Goal: Task Accomplishment & Management: Manage account settings

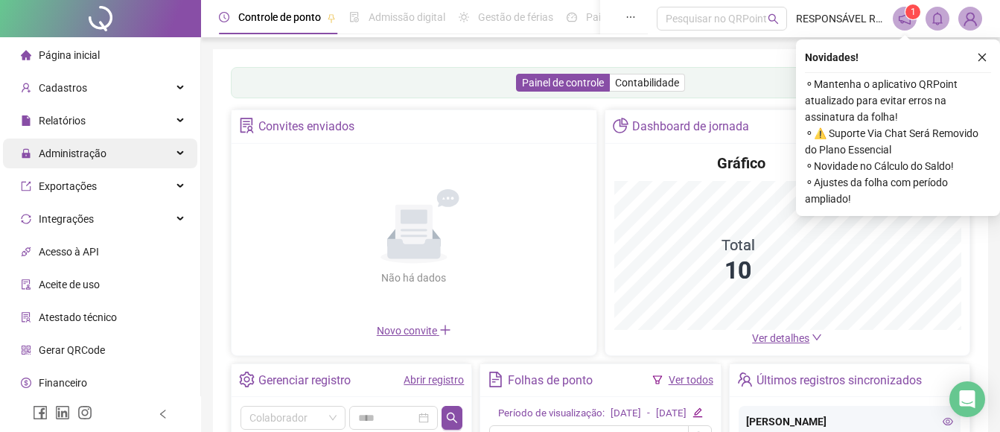
click at [60, 154] on span "Administração" at bounding box center [73, 153] width 68 height 12
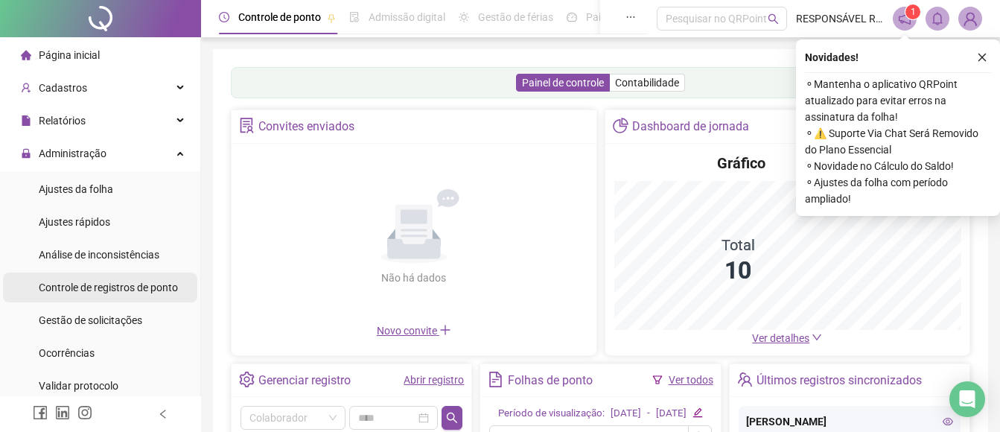
click at [76, 283] on span "Controle de registros de ponto" at bounding box center [108, 287] width 139 height 12
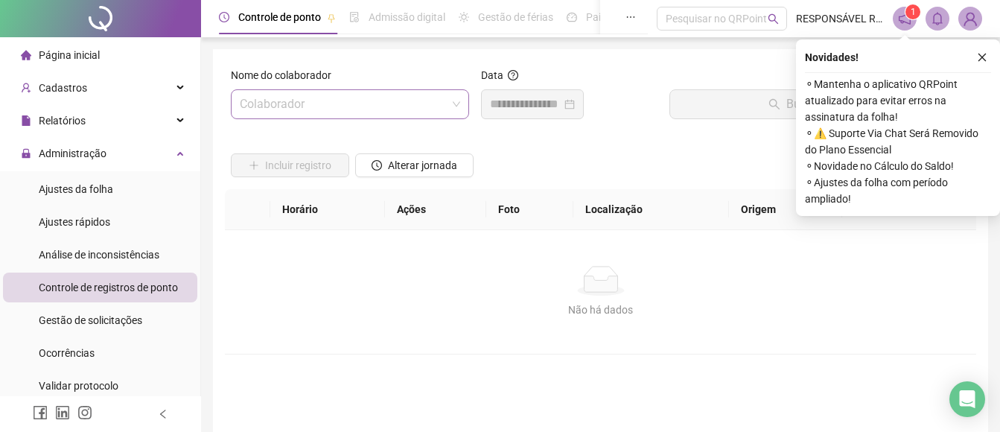
click at [293, 113] on input "search" at bounding box center [343, 104] width 207 height 28
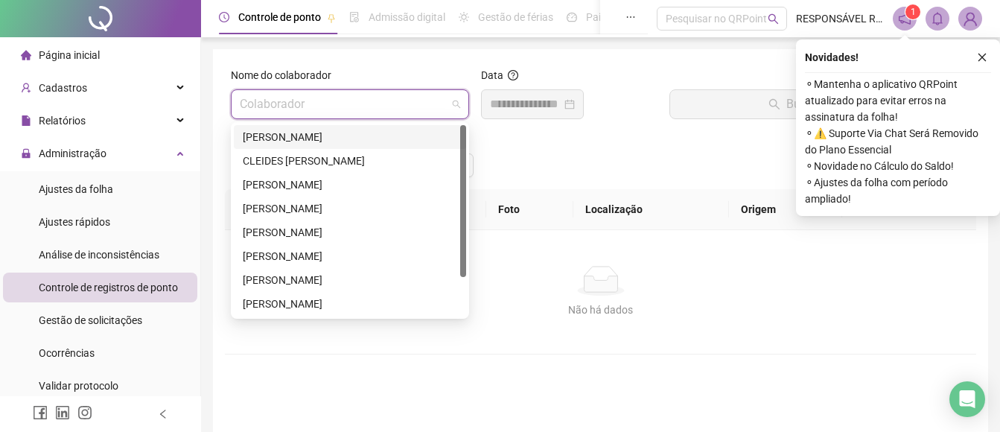
click at [284, 134] on div "[PERSON_NAME]" at bounding box center [350, 137] width 214 height 16
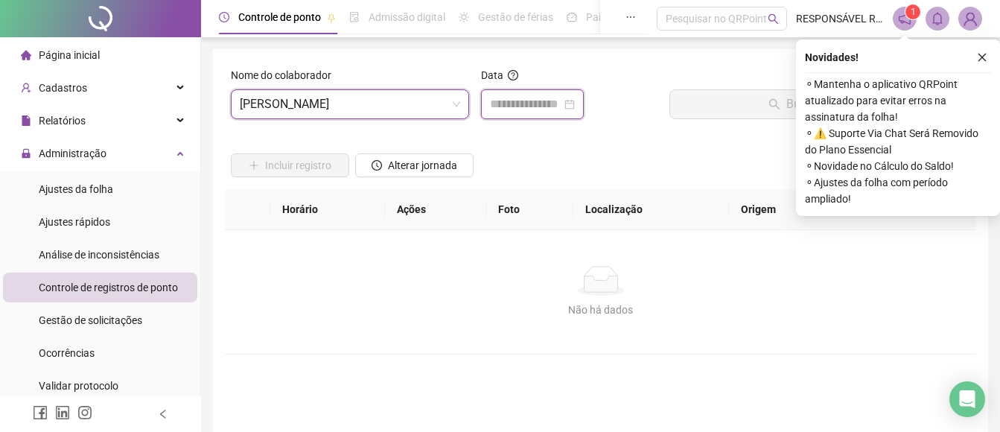
click at [525, 96] on input at bounding box center [525, 104] width 71 height 18
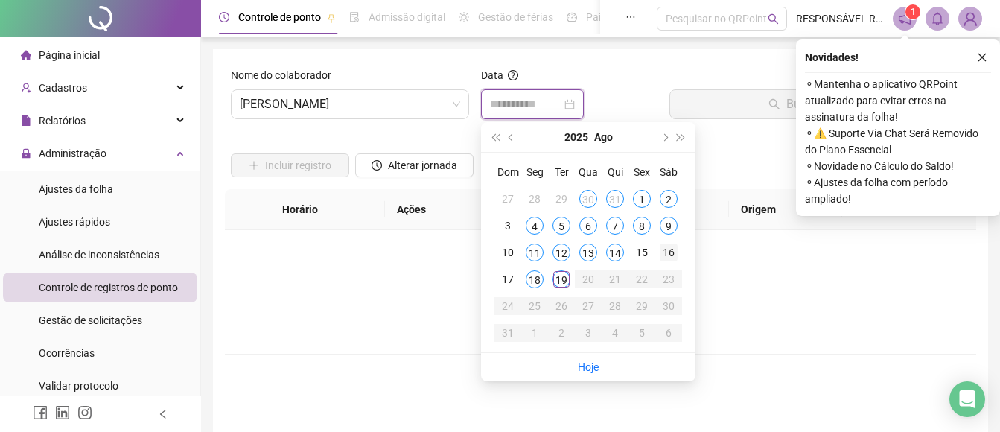
type input "**********"
click at [667, 252] on div "16" at bounding box center [668, 252] width 18 height 18
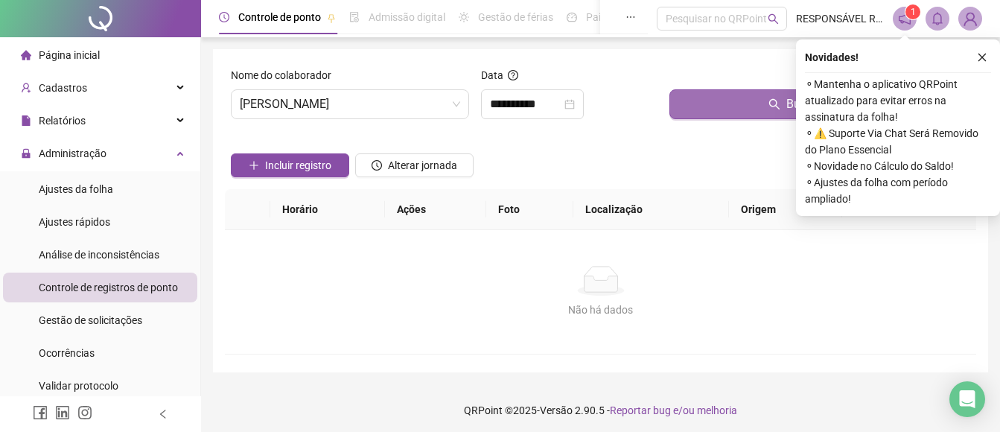
click at [712, 112] on button "Buscar registros" at bounding box center [819, 104] width 301 height 30
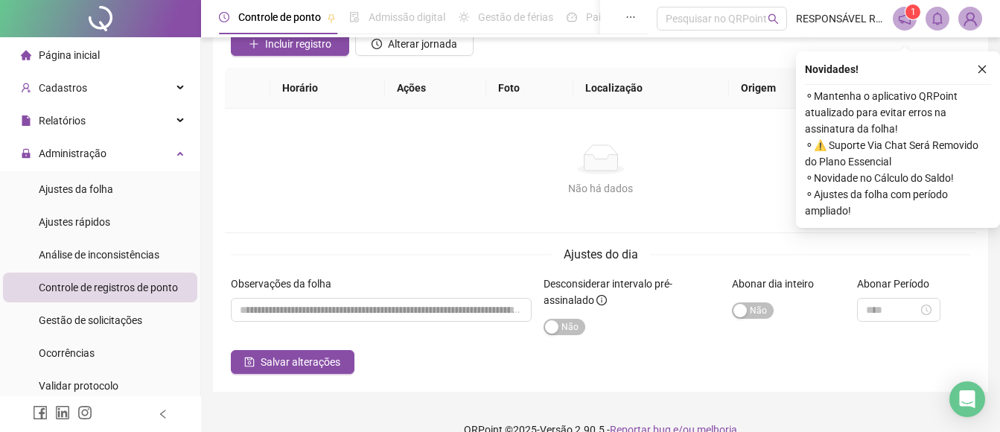
scroll to position [145, 0]
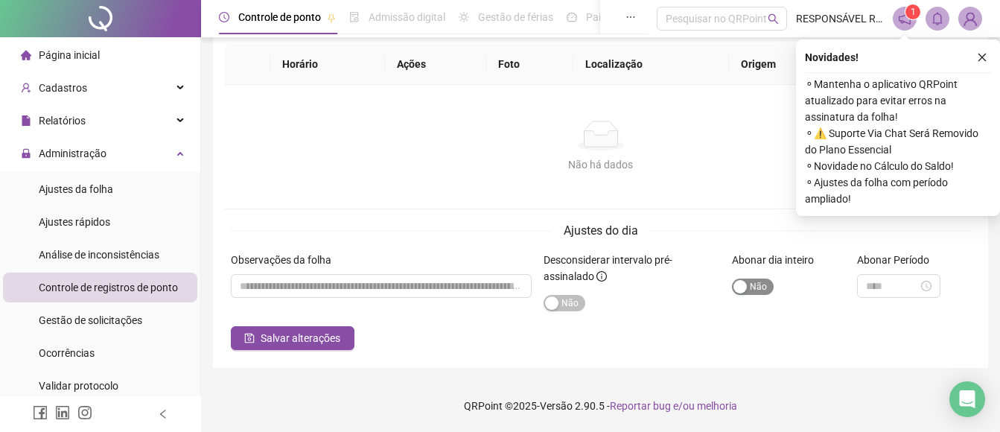
click at [745, 288] on div "button" at bounding box center [739, 286] width 13 height 13
click at [270, 336] on span "Salvar alterações" at bounding box center [301, 338] width 80 height 16
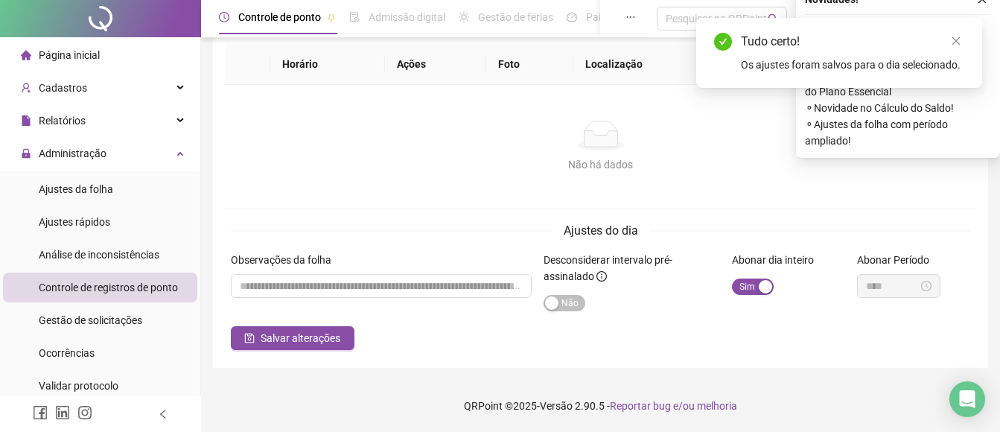
scroll to position [0, 0]
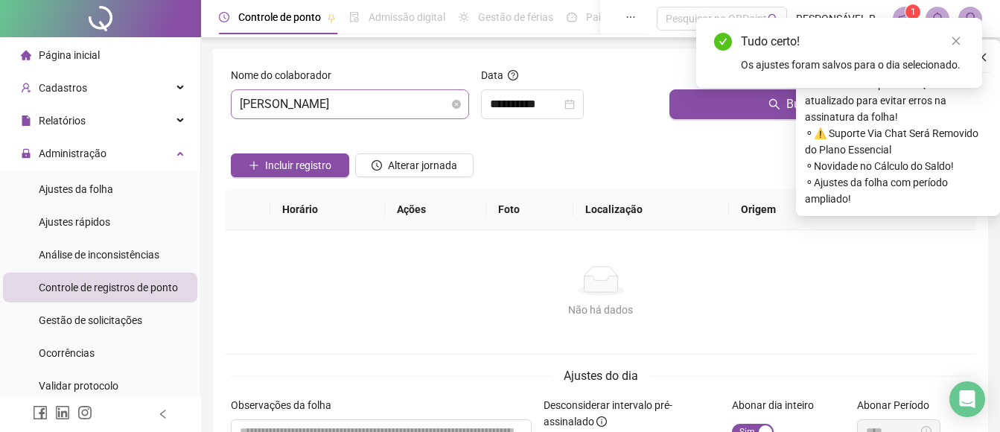
click at [315, 101] on span "[PERSON_NAME]" at bounding box center [350, 104] width 220 height 28
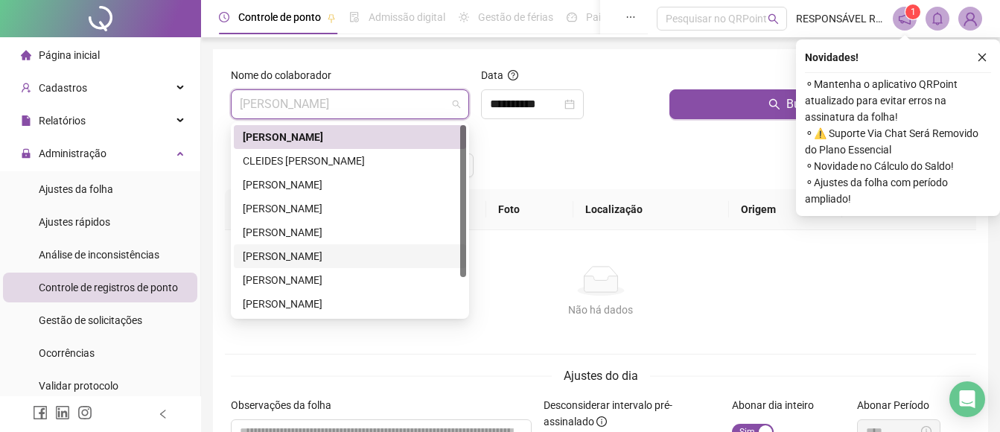
click at [269, 263] on div "[PERSON_NAME]" at bounding box center [350, 256] width 214 height 16
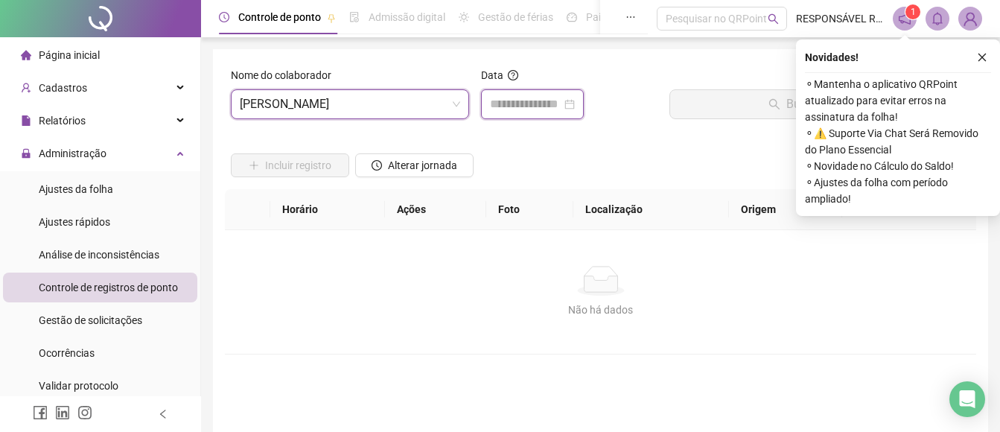
click at [550, 106] on input at bounding box center [525, 104] width 71 height 18
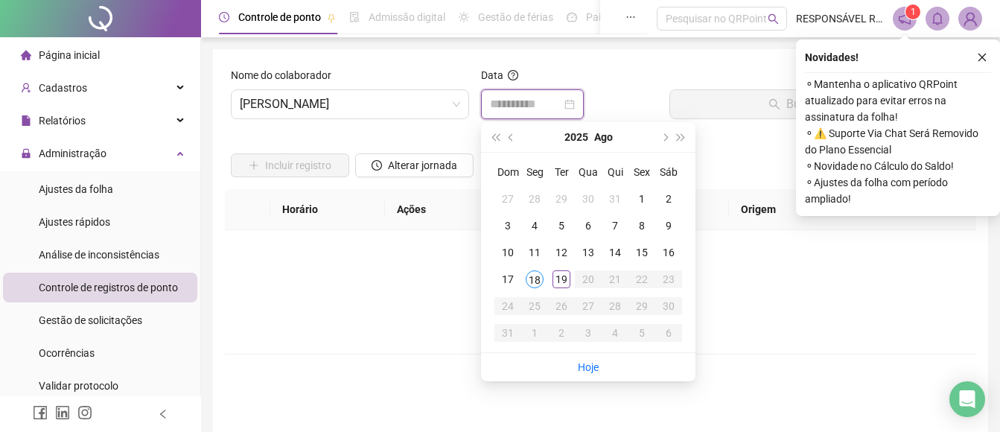
type input "**********"
click at [531, 284] on div "18" at bounding box center [534, 279] width 18 height 18
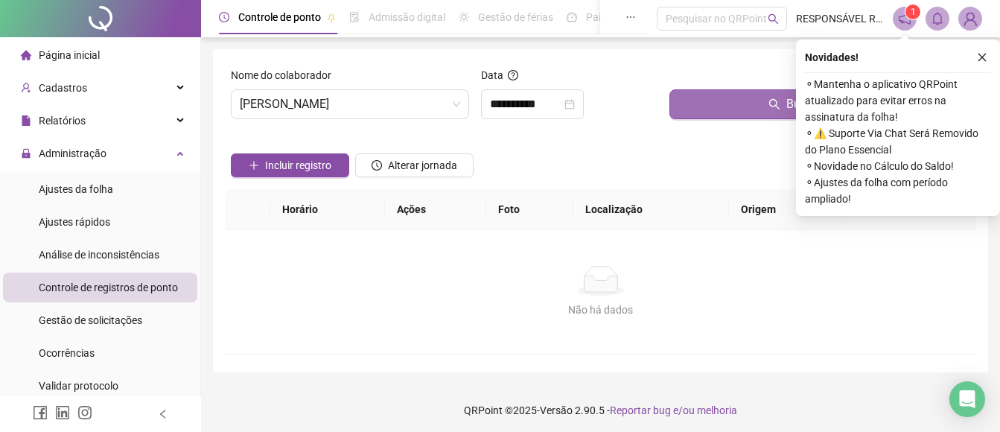
click at [677, 116] on button "Buscar registros" at bounding box center [819, 104] width 301 height 30
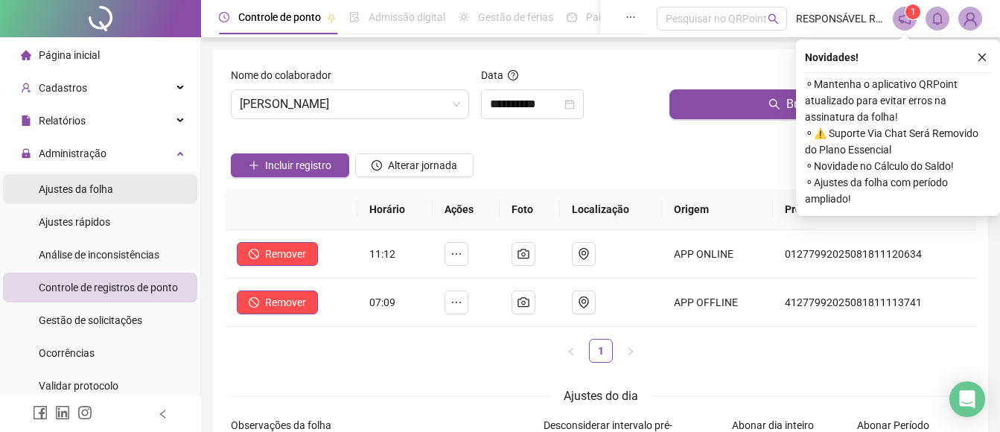
click at [66, 191] on span "Ajustes da folha" at bounding box center [76, 189] width 74 height 12
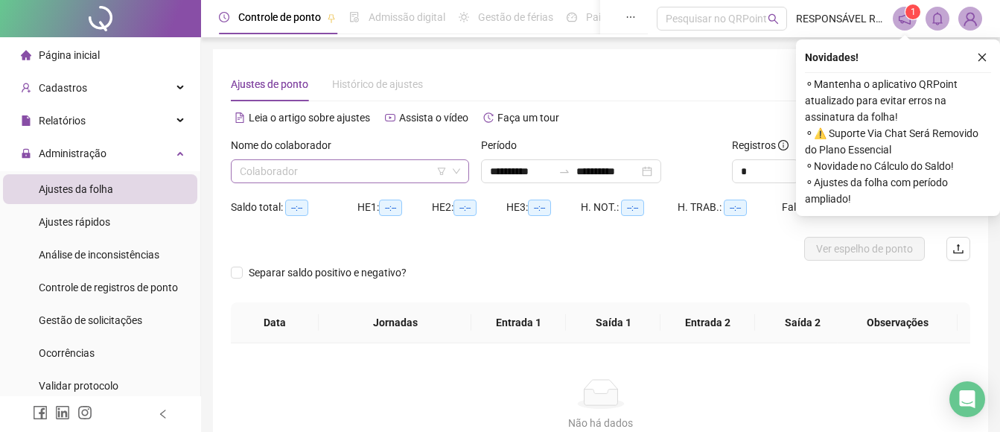
click at [295, 168] on input "search" at bounding box center [343, 171] width 207 height 22
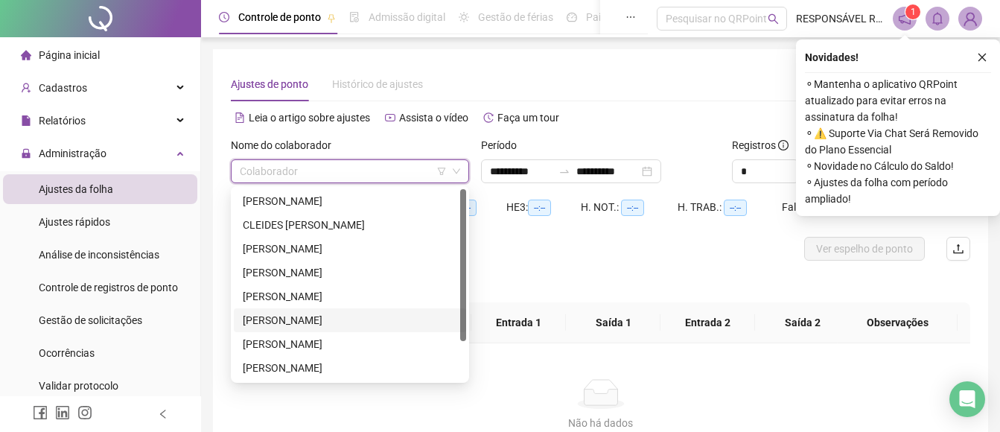
click at [276, 325] on div "[PERSON_NAME]" at bounding box center [350, 320] width 214 height 16
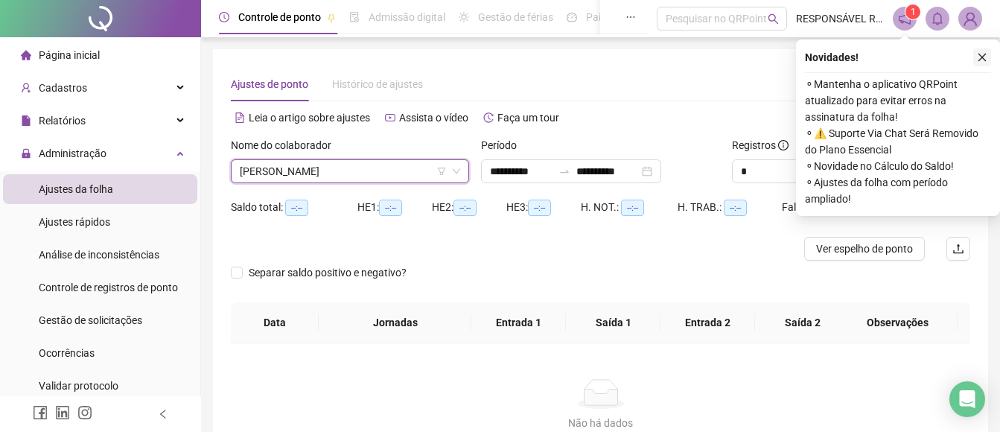
click at [983, 57] on icon "close" at bounding box center [982, 58] width 8 height 8
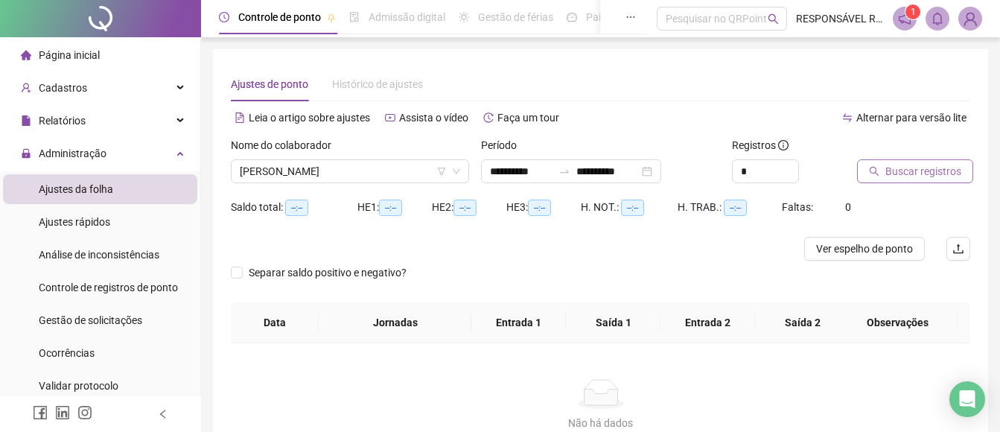
click at [879, 176] on button "Buscar registros" at bounding box center [915, 171] width 116 height 24
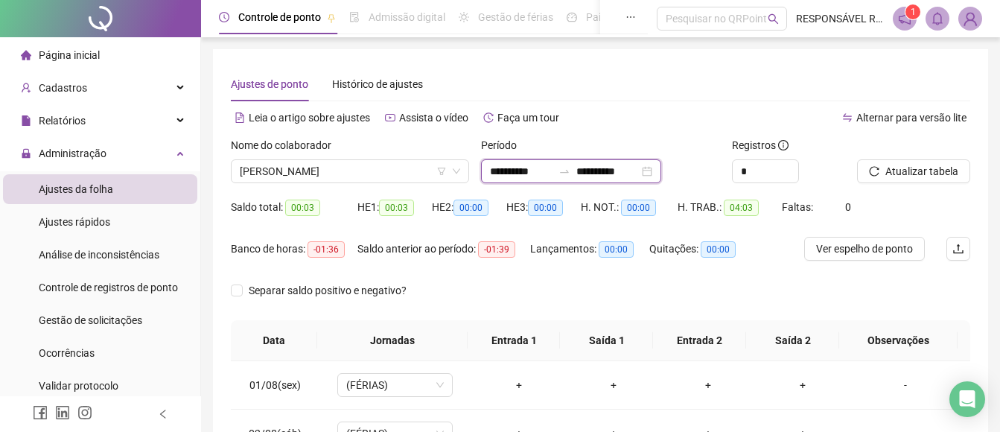
click at [594, 173] on input "**********" at bounding box center [607, 171] width 63 height 16
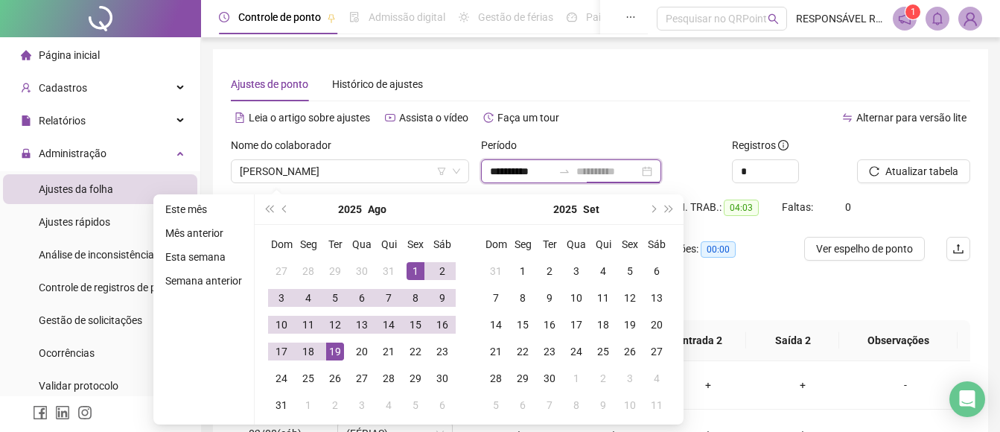
type input "**********"
click at [336, 354] on div "19" at bounding box center [335, 351] width 18 height 18
type input "**********"
click at [410, 269] on div "1" at bounding box center [415, 271] width 18 height 18
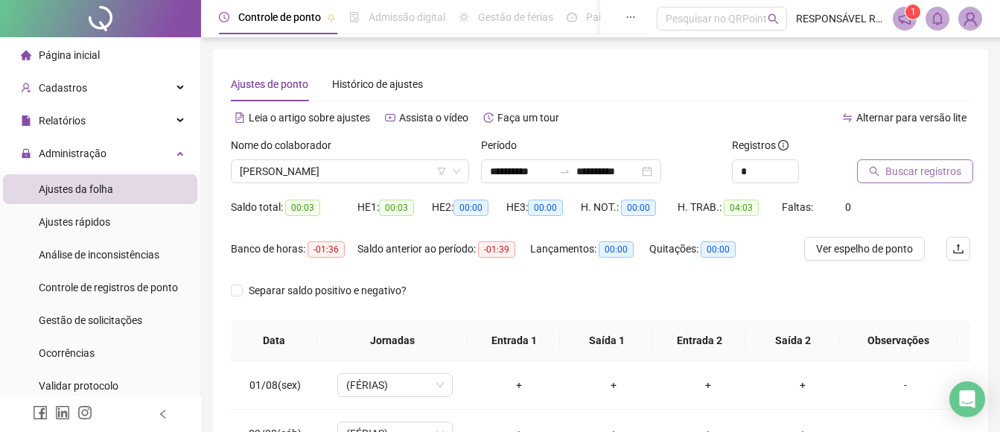
click at [898, 173] on span "Buscar registros" at bounding box center [923, 171] width 76 height 16
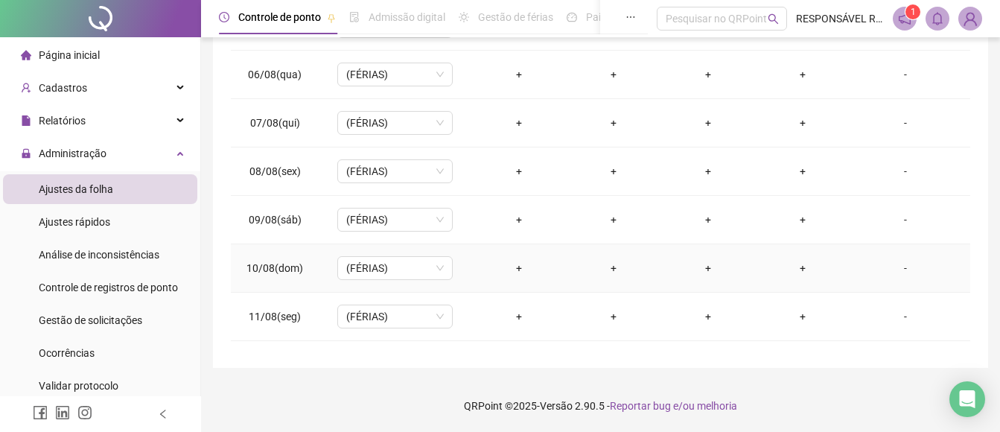
scroll to position [601, 0]
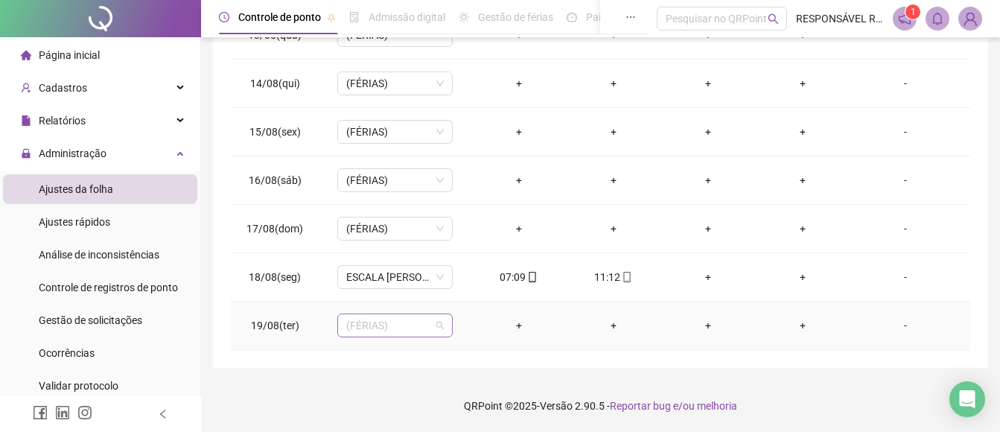
click at [441, 330] on div "(FÉRIAS)" at bounding box center [394, 325] width 115 height 24
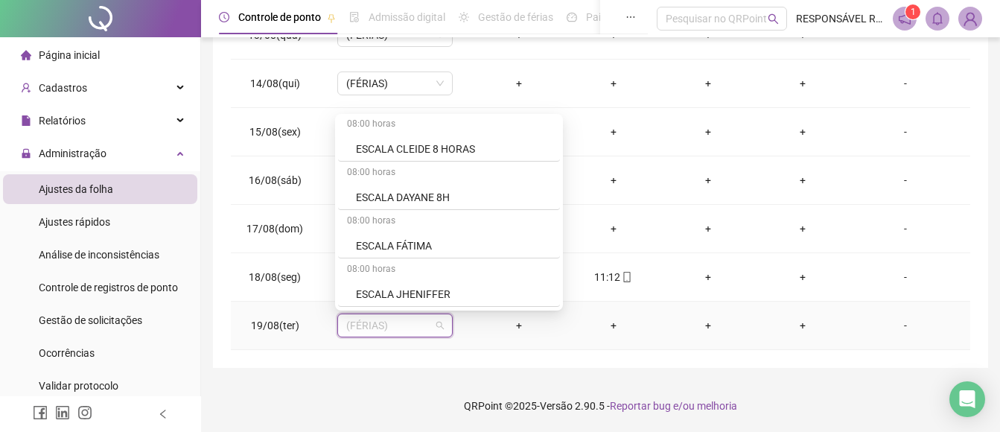
scroll to position [1191, 0]
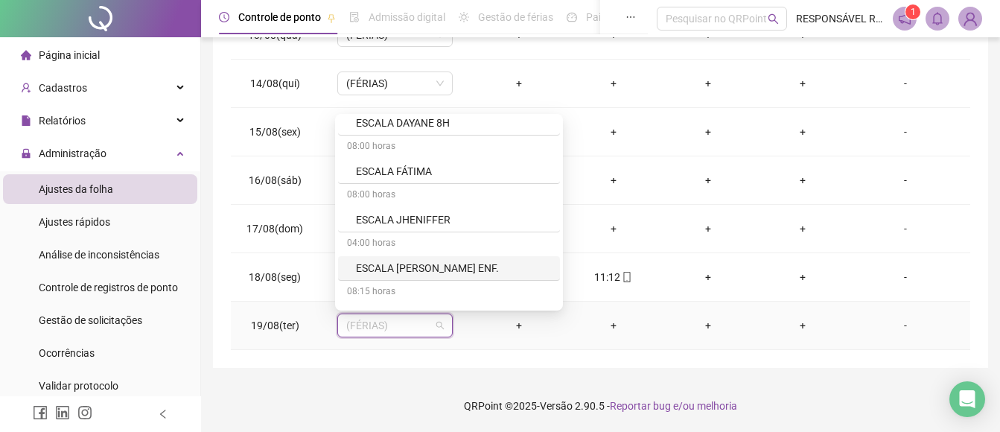
click at [424, 267] on div "ESCALA [PERSON_NAME] ENF." at bounding box center [453, 268] width 195 height 16
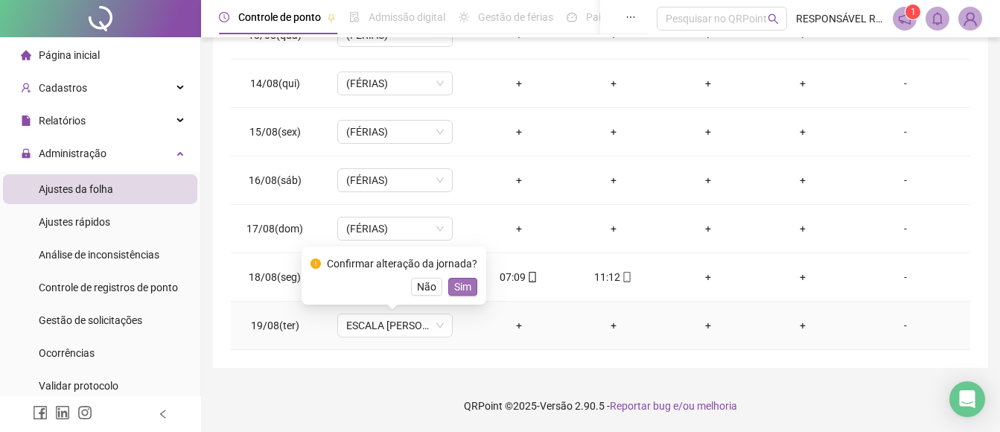
click at [456, 286] on span "Sim" at bounding box center [462, 286] width 17 height 16
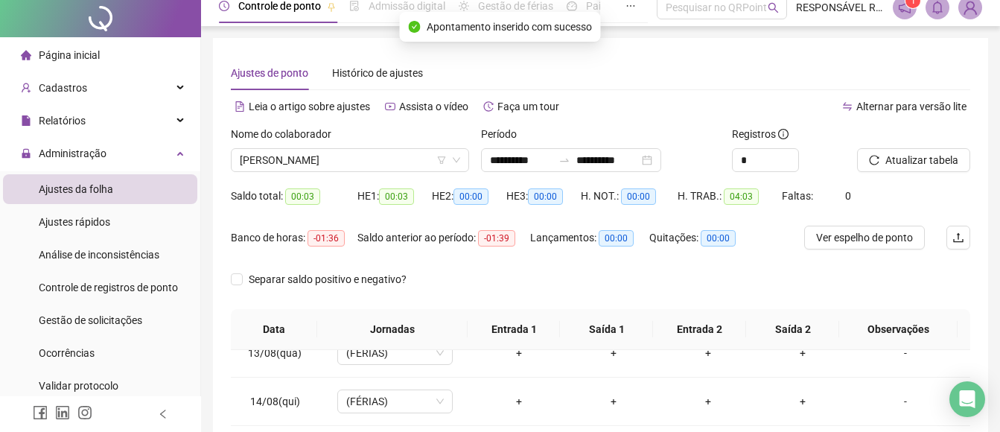
scroll to position [0, 0]
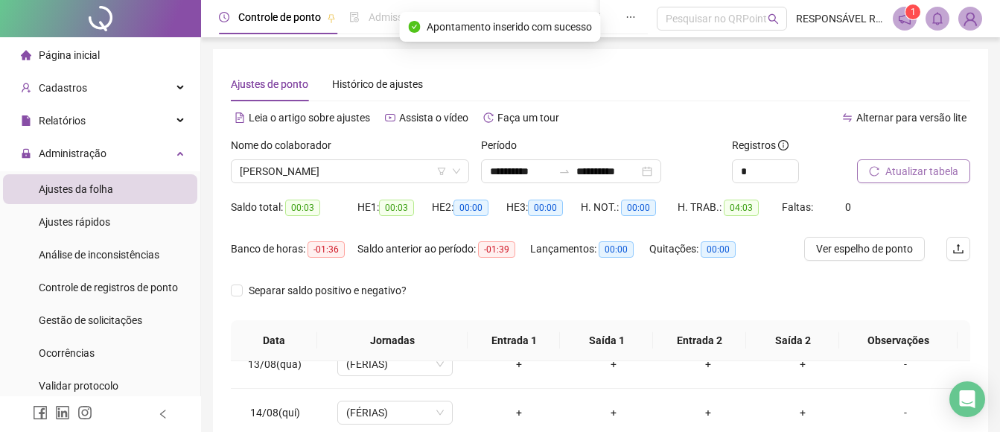
click at [898, 170] on span "Atualizar tabela" at bounding box center [921, 171] width 73 height 16
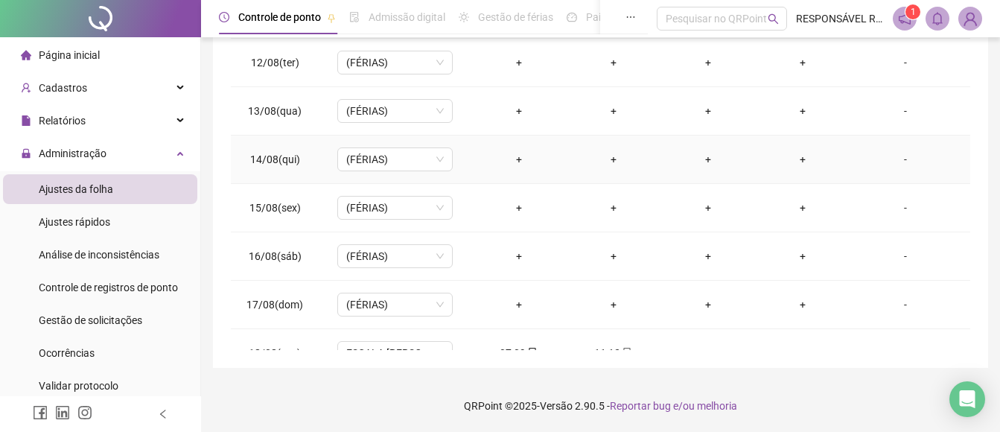
scroll to position [453, 0]
